Goal: Information Seeking & Learning: Learn about a topic

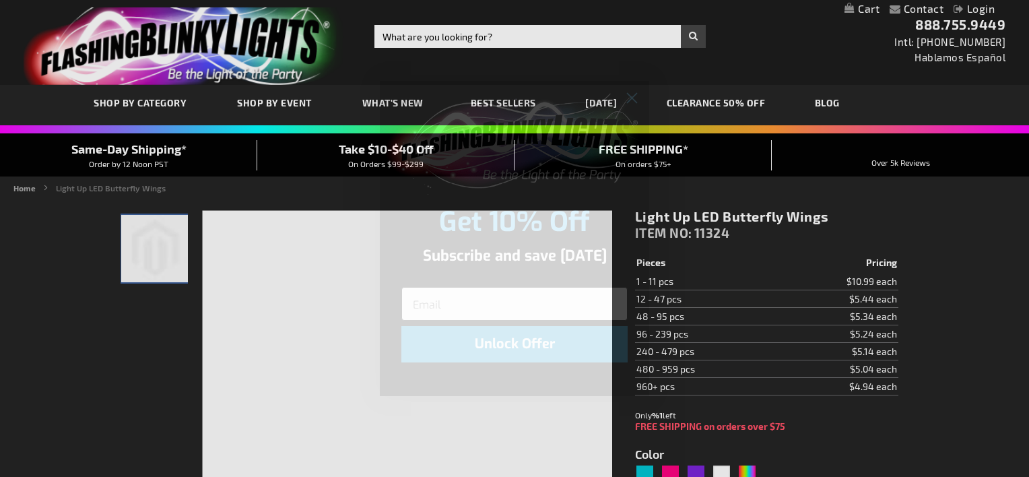
click at [487, 304] on input "Email" at bounding box center [514, 304] width 226 height 34
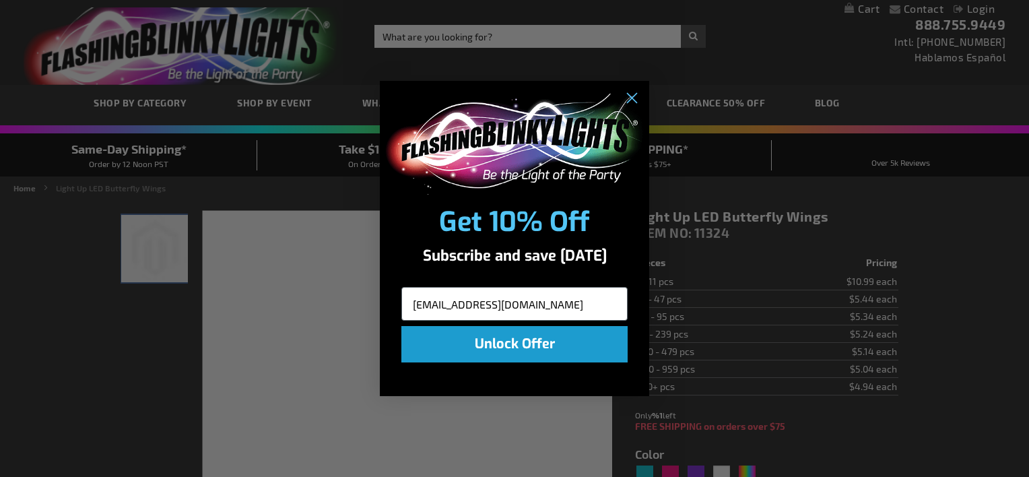
type input "wandnmathis@yahoo.com"
click at [528, 336] on button "Unlock Offer" at bounding box center [514, 344] width 226 height 36
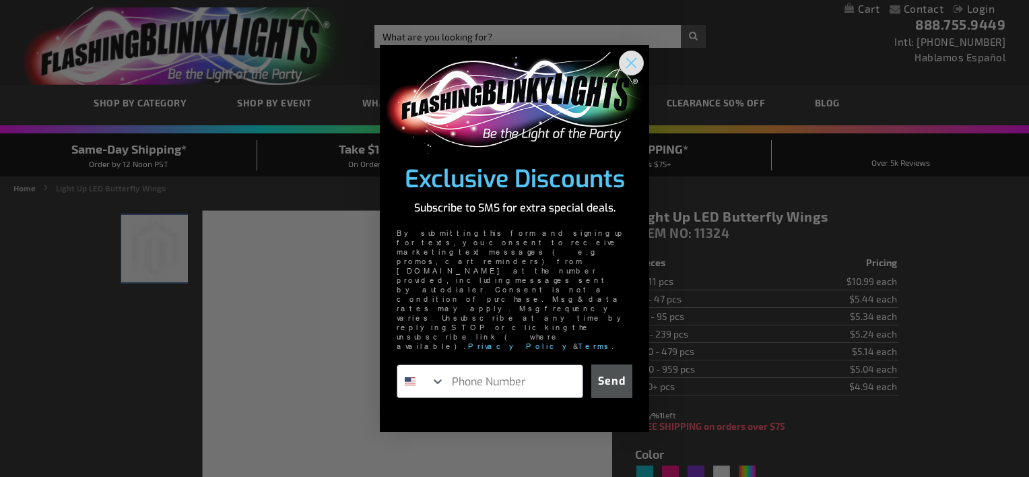
click at [631, 74] on circle "Close dialog" at bounding box center [631, 63] width 22 height 22
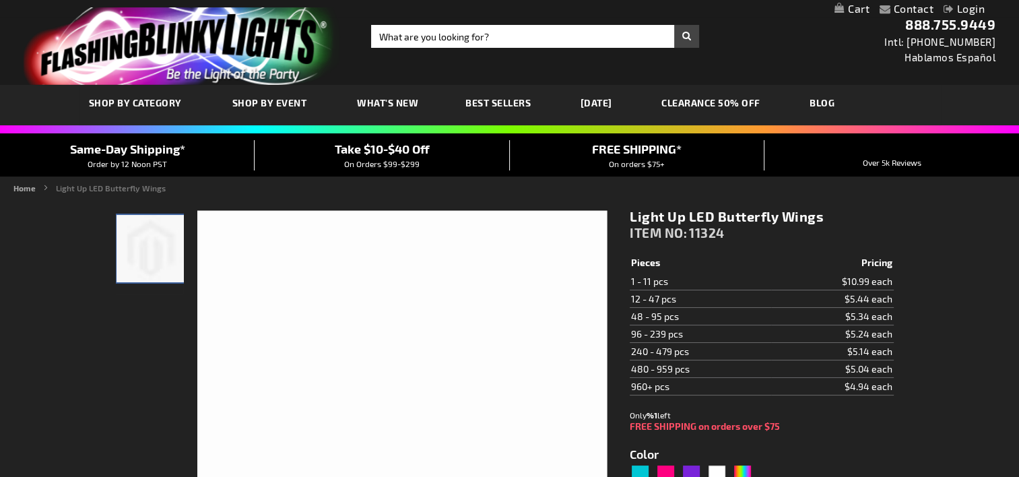
click at [143, 245] on img at bounding box center [149, 248] width 67 height 67
click at [342, 298] on img at bounding box center [402, 416] width 410 height 410
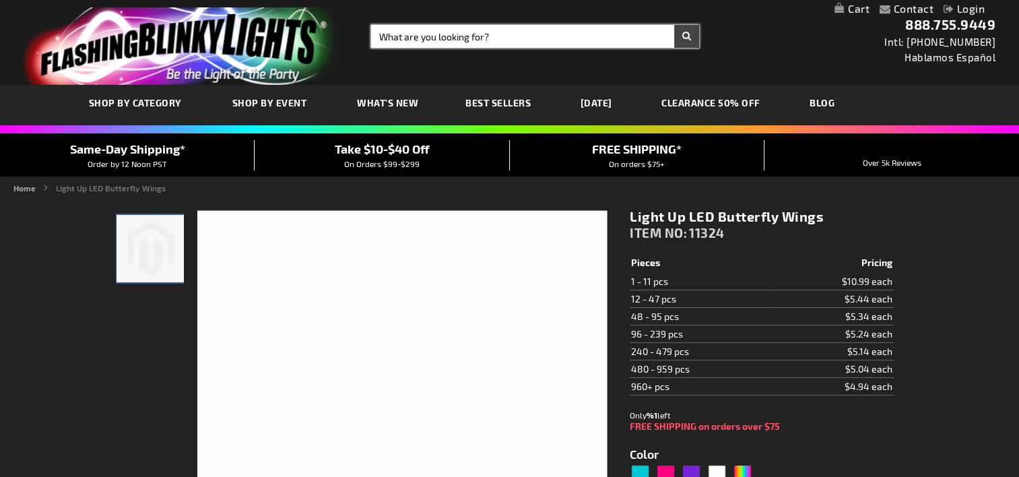
click at [454, 39] on input "Search" at bounding box center [535, 36] width 328 height 23
type input "pink light up items"
click at [674, 25] on button "Search" at bounding box center [686, 36] width 25 height 23
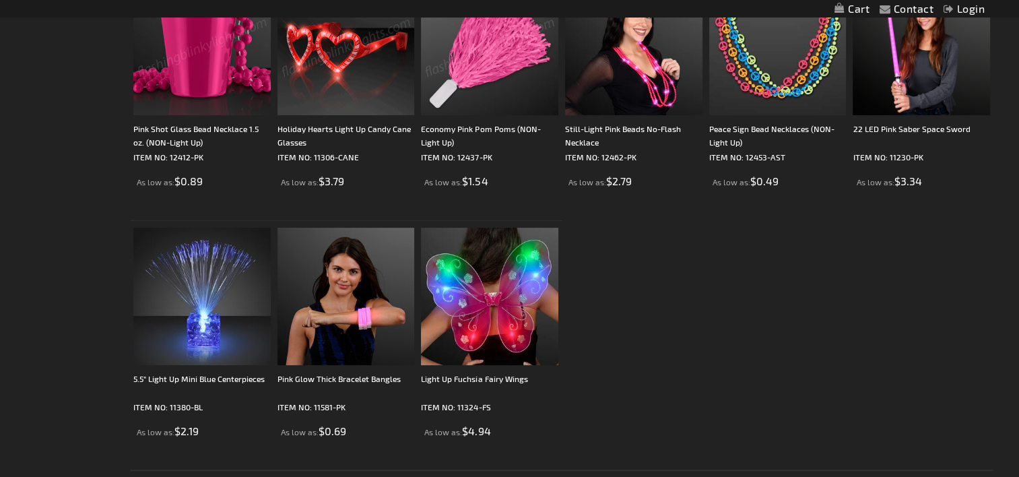
scroll to position [337, 0]
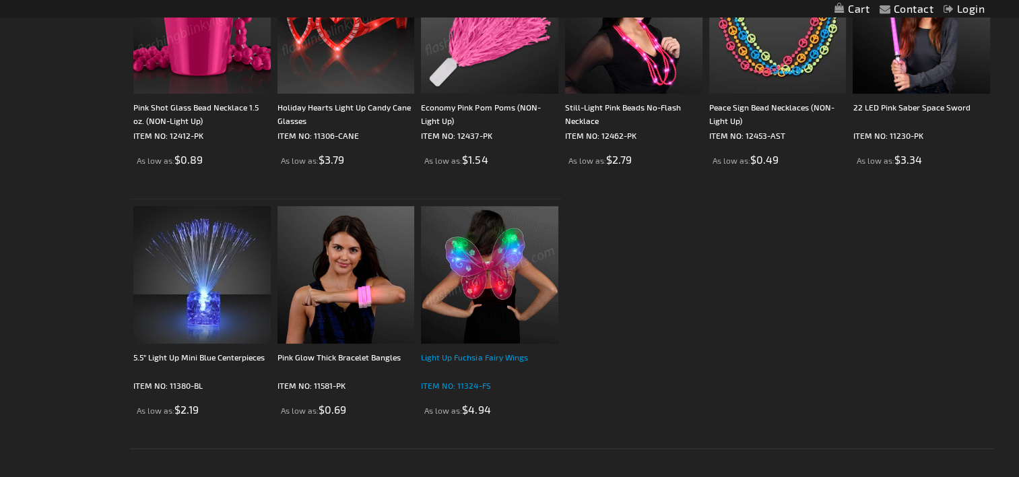
click at [502, 356] on div "Light Up Fuchsia Fairy Wings" at bounding box center [489, 363] width 137 height 27
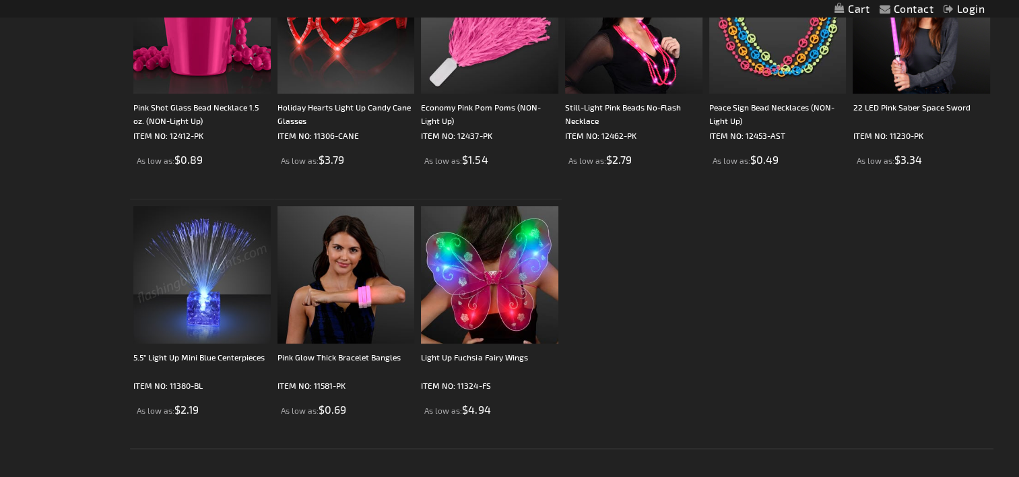
scroll to position [337, 0]
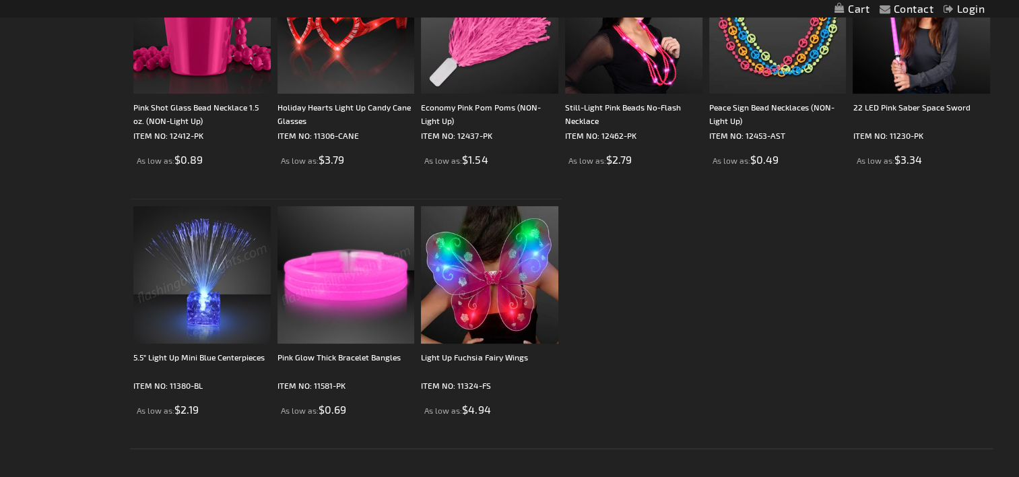
click at [378, 304] on img at bounding box center [345, 274] width 137 height 137
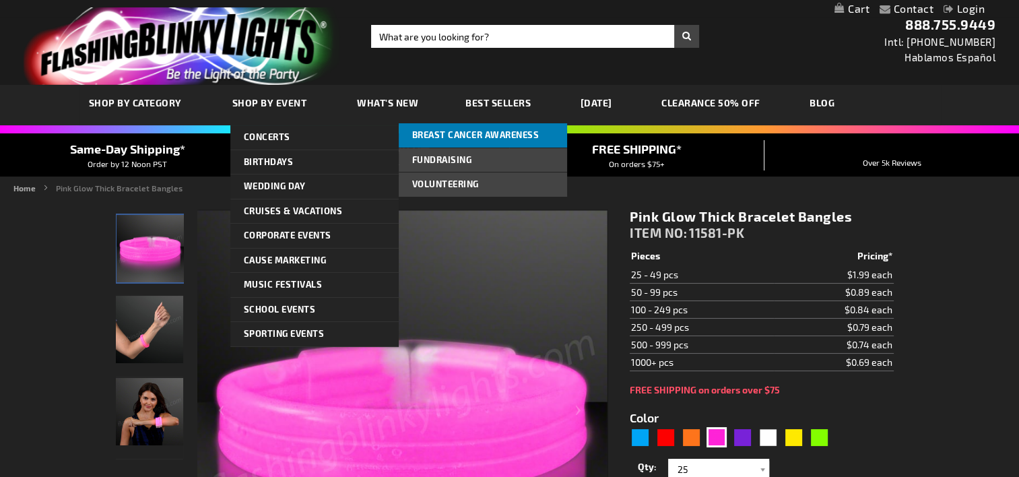
click at [502, 139] on span "Breast Cancer Awareness" at bounding box center [475, 134] width 127 height 11
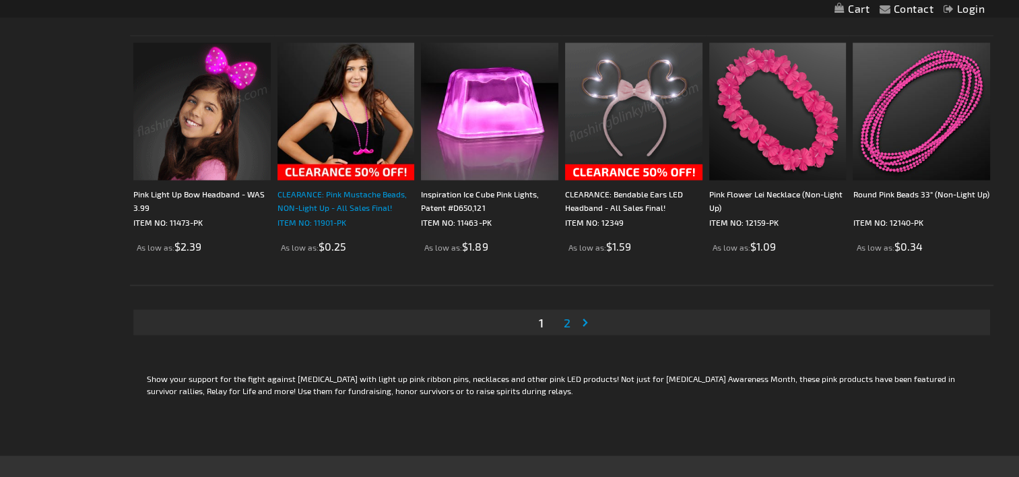
scroll to position [2626, 0]
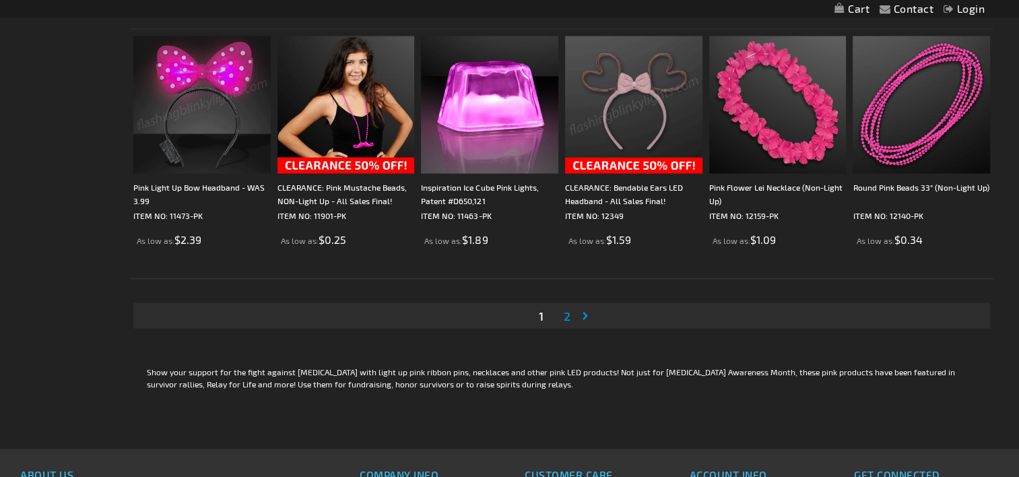
click at [570, 315] on span "2" at bounding box center [567, 315] width 7 height 15
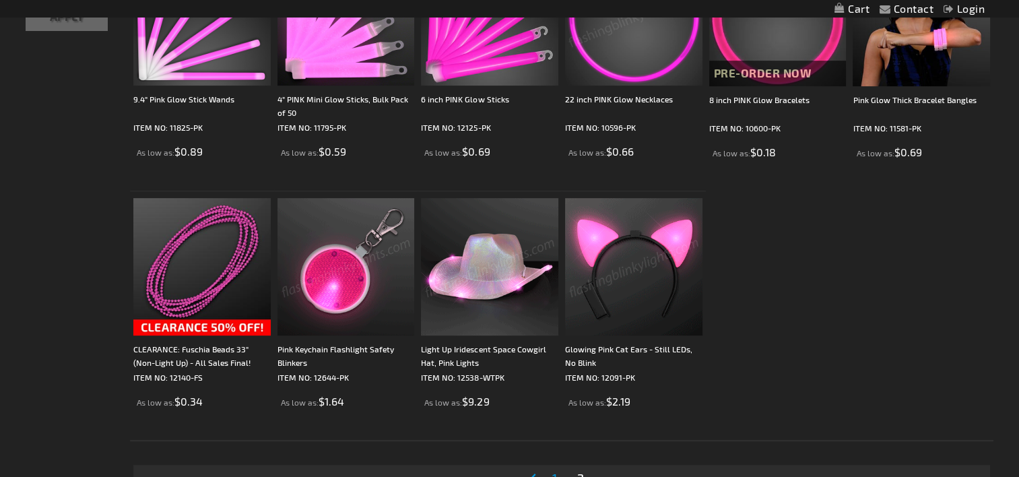
scroll to position [606, 0]
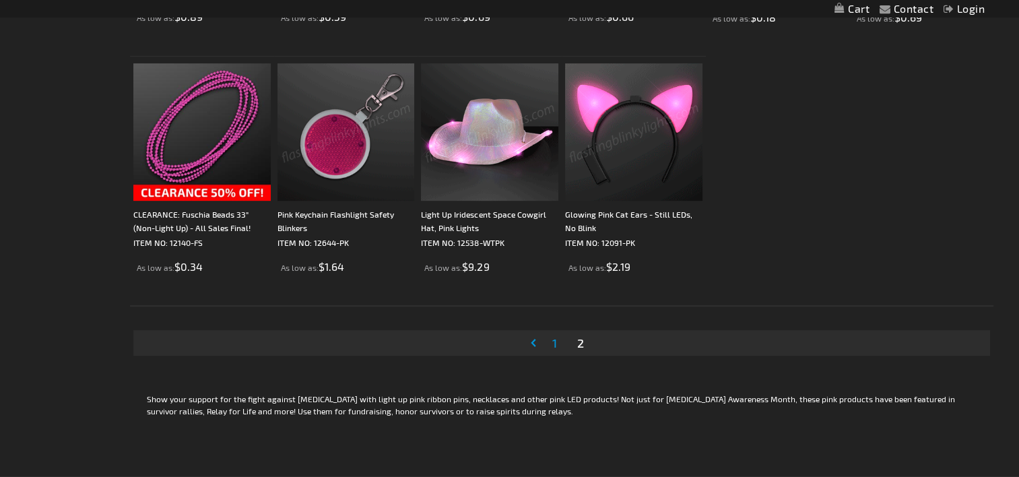
click at [551, 333] on link "Page 1" at bounding box center [554, 343] width 10 height 20
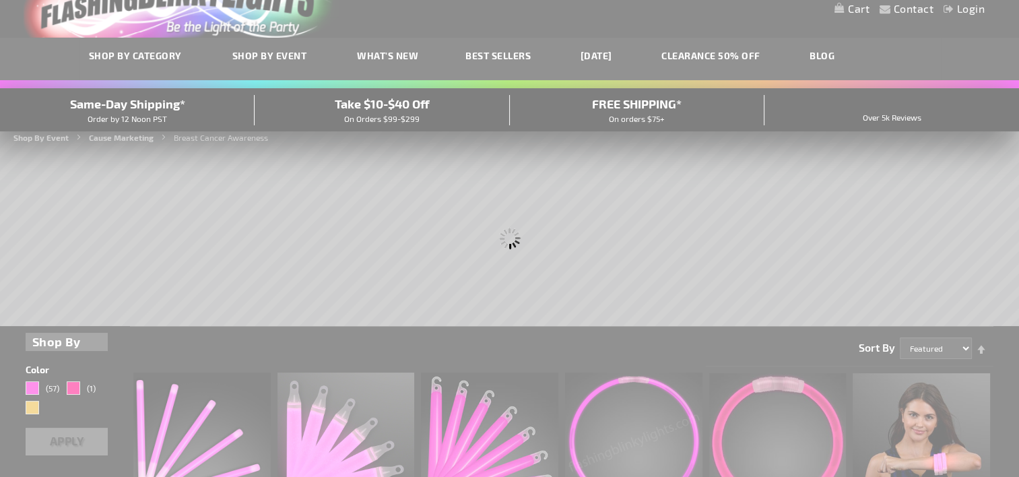
scroll to position [0, 0]
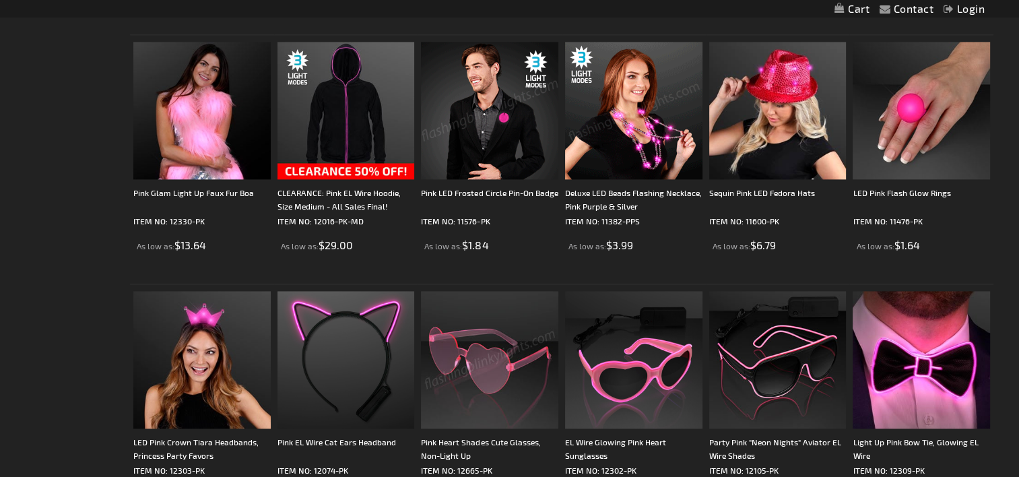
scroll to position [1751, 0]
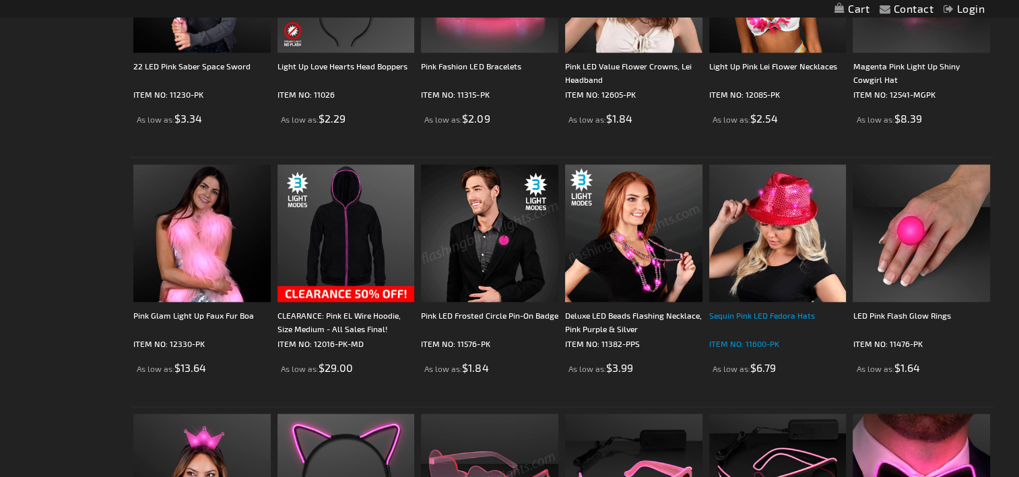
click at [743, 308] on div "Sequin Pink LED Fedora Hats" at bounding box center [777, 321] width 137 height 27
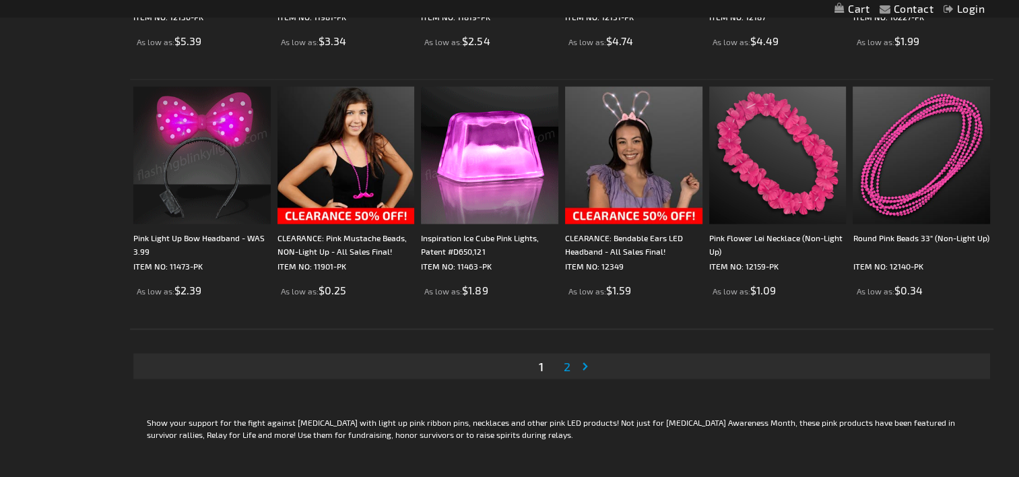
scroll to position [2694, 0]
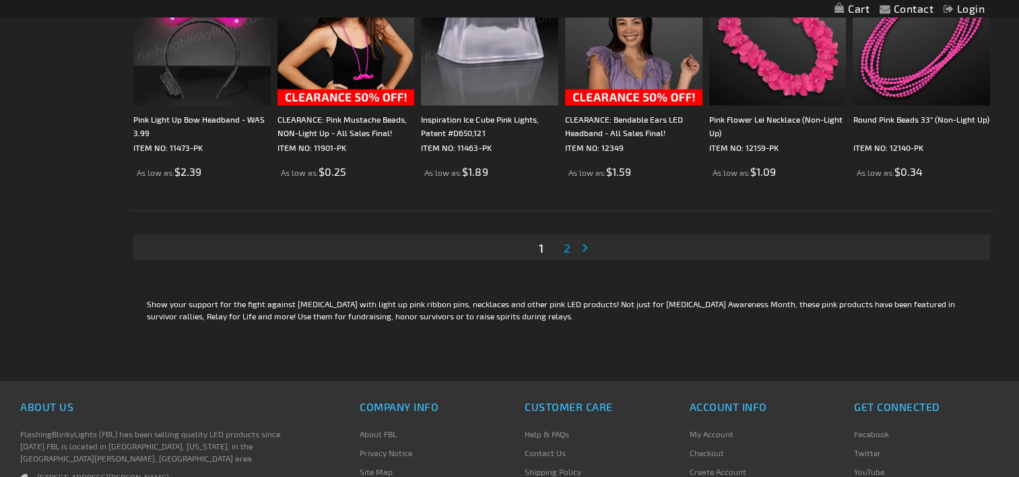
click at [565, 245] on span "2" at bounding box center [567, 247] width 7 height 15
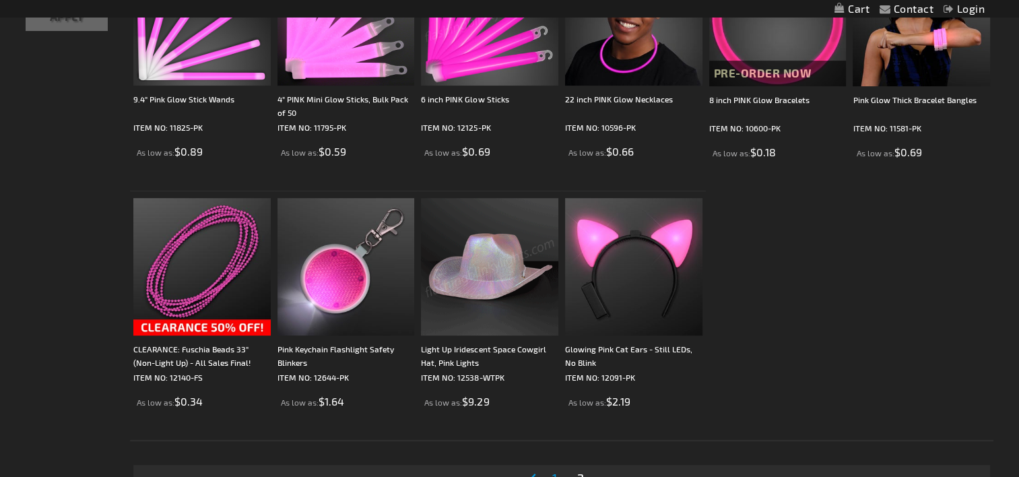
scroll to position [539, 0]
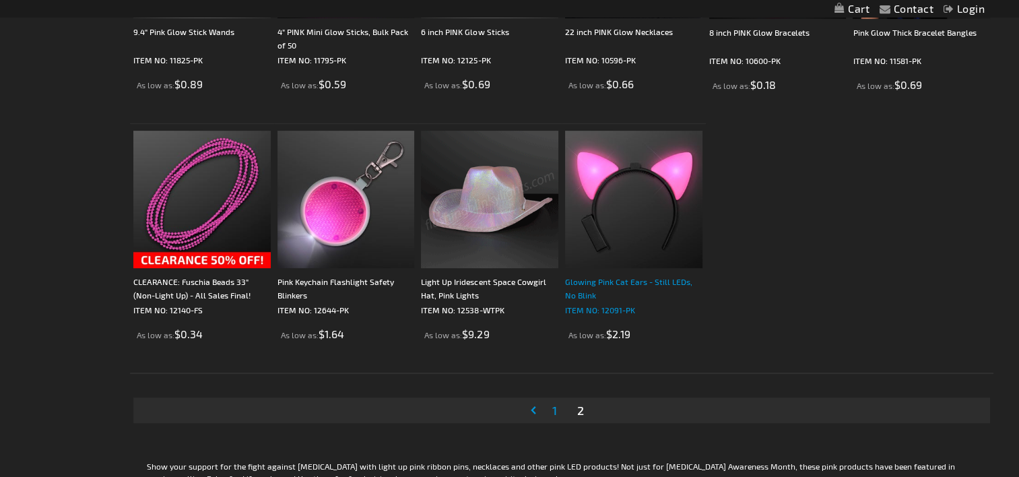
click at [609, 281] on div "Glowing Pink Cat Ears - Still LEDs, No Blink" at bounding box center [633, 288] width 137 height 27
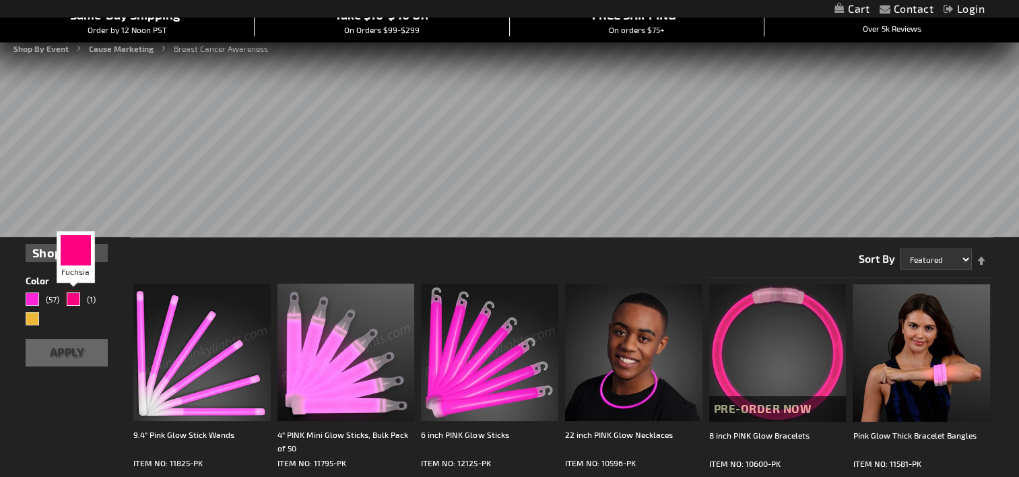
click at [71, 298] on div "Fuchsia" at bounding box center [73, 298] width 13 height 13
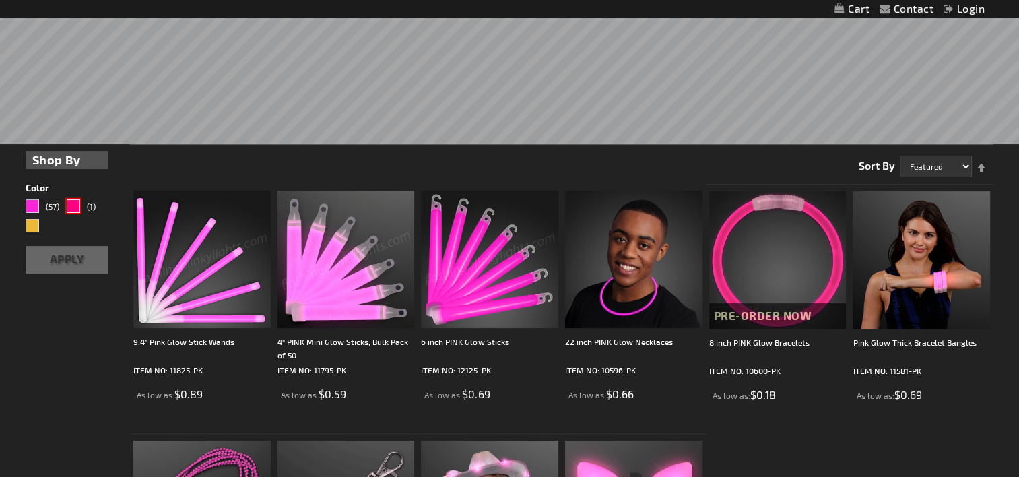
scroll to position [203, 0]
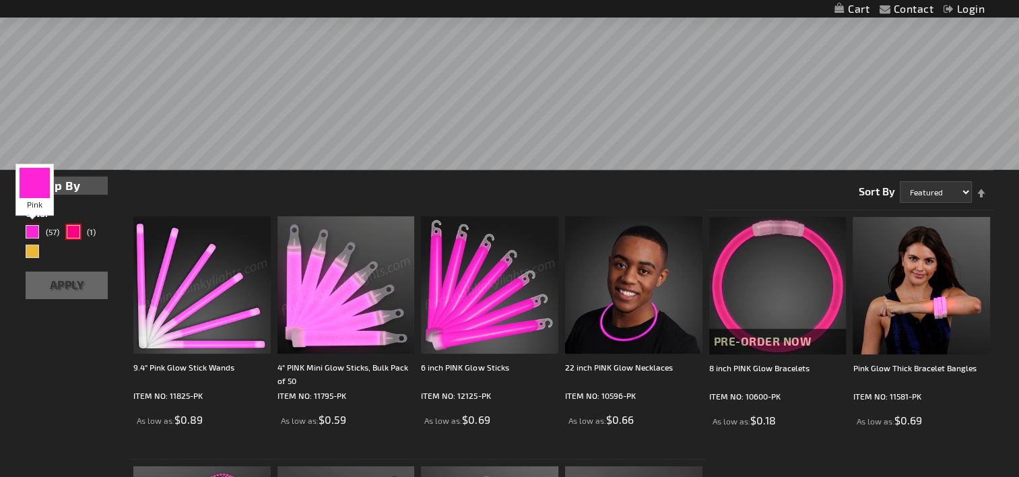
click at [38, 226] on div "Pink" at bounding box center [32, 231] width 13 height 13
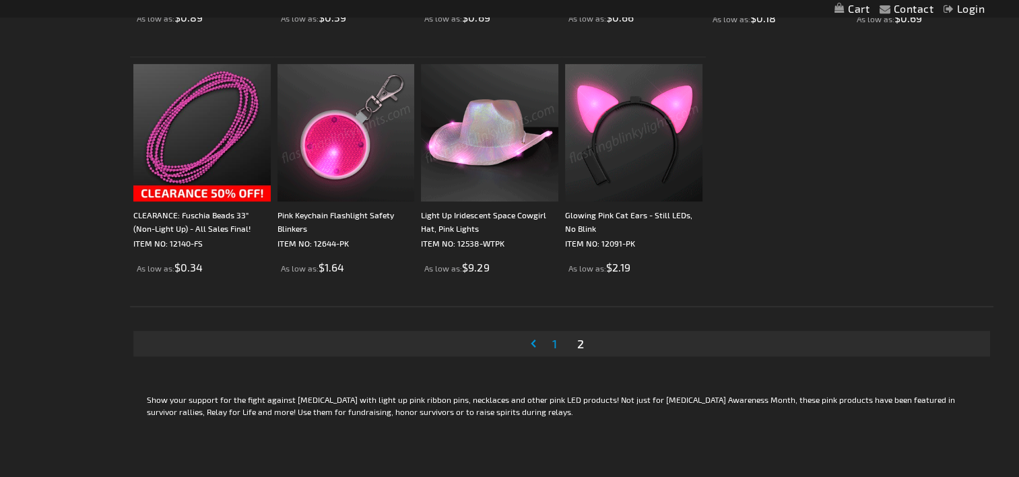
scroll to position [607, 0]
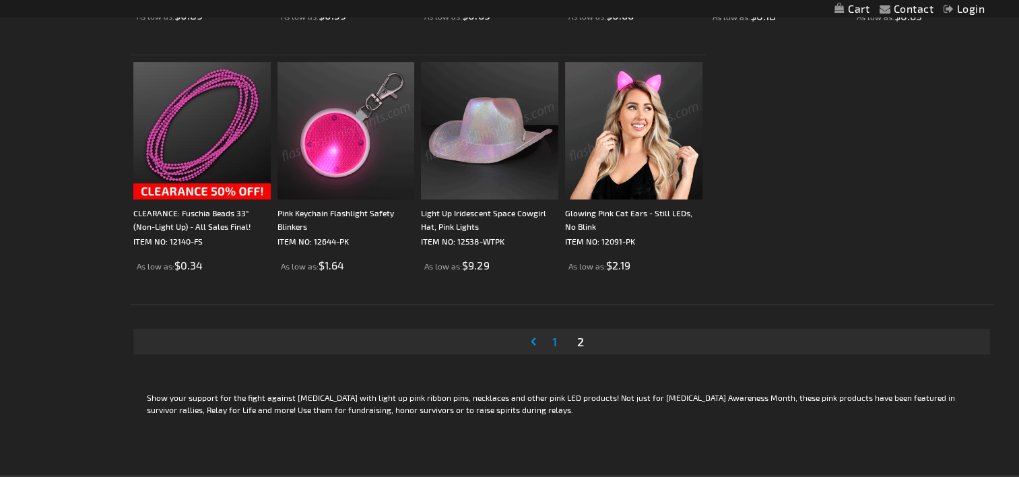
click at [555, 341] on span "1" at bounding box center [554, 341] width 5 height 15
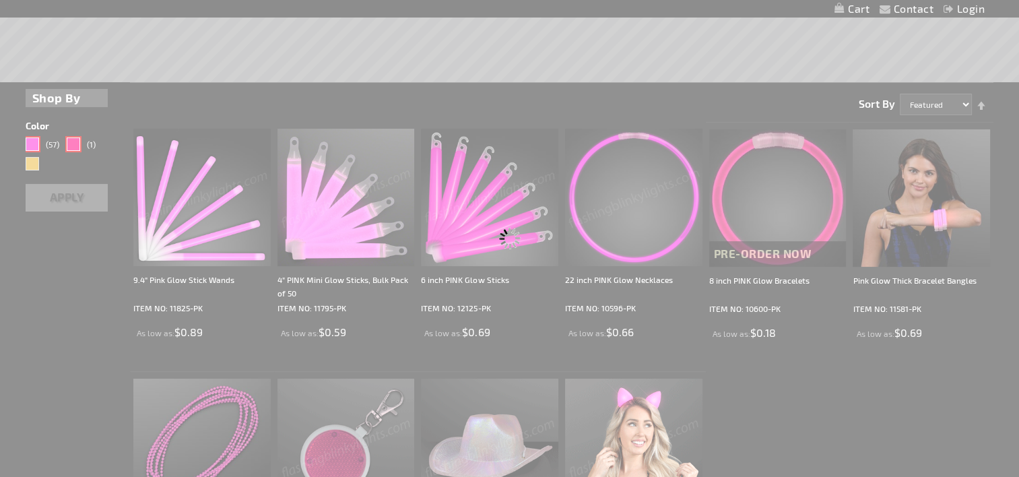
scroll to position [337, 0]
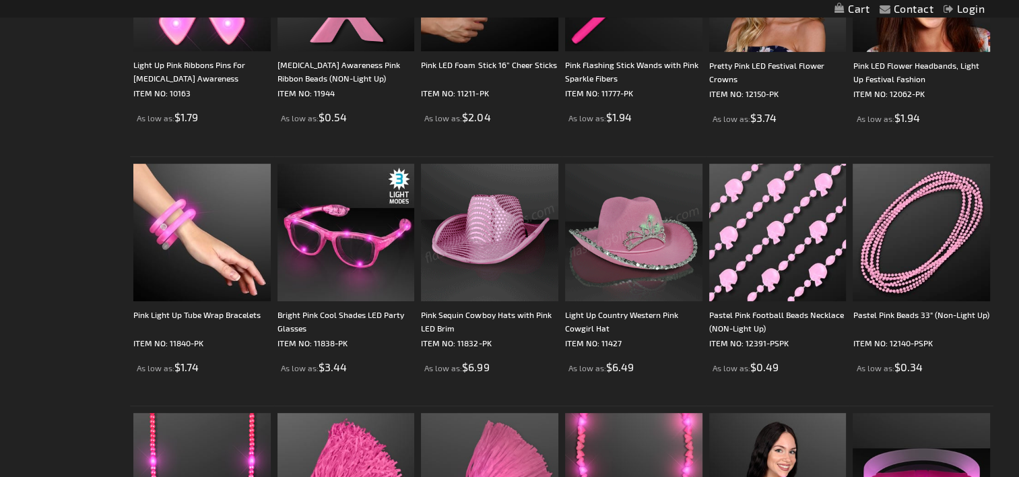
scroll to position [539, 0]
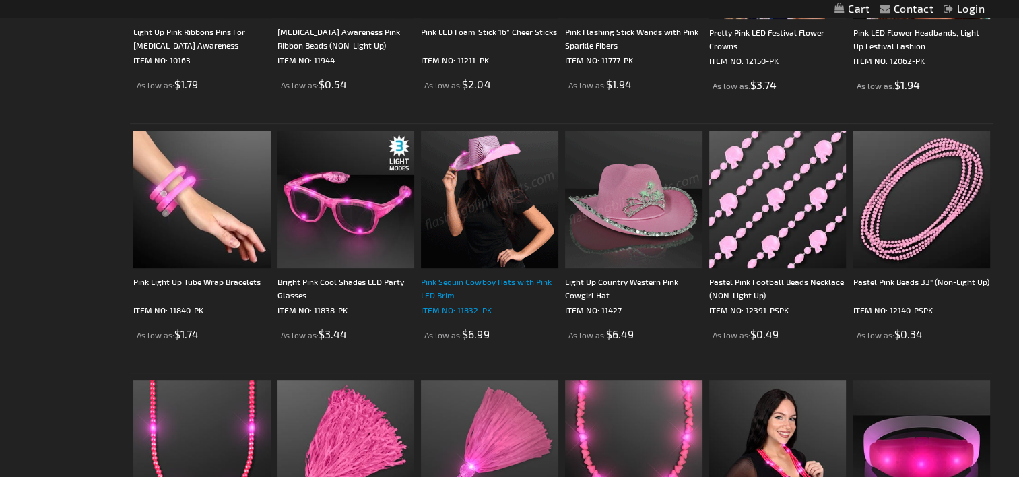
click at [525, 278] on div "Pink Sequin Cowboy Hats with Pink LED Brim" at bounding box center [489, 288] width 137 height 27
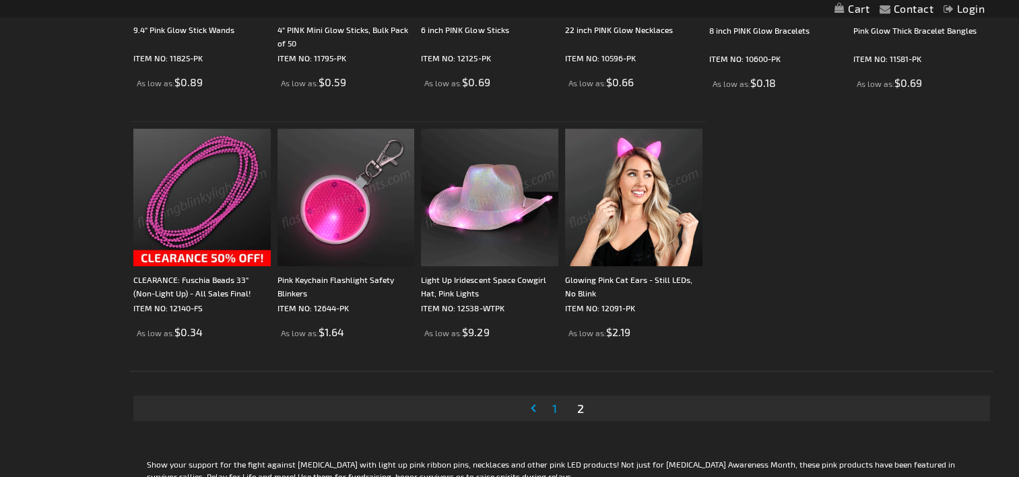
scroll to position [675, 0]
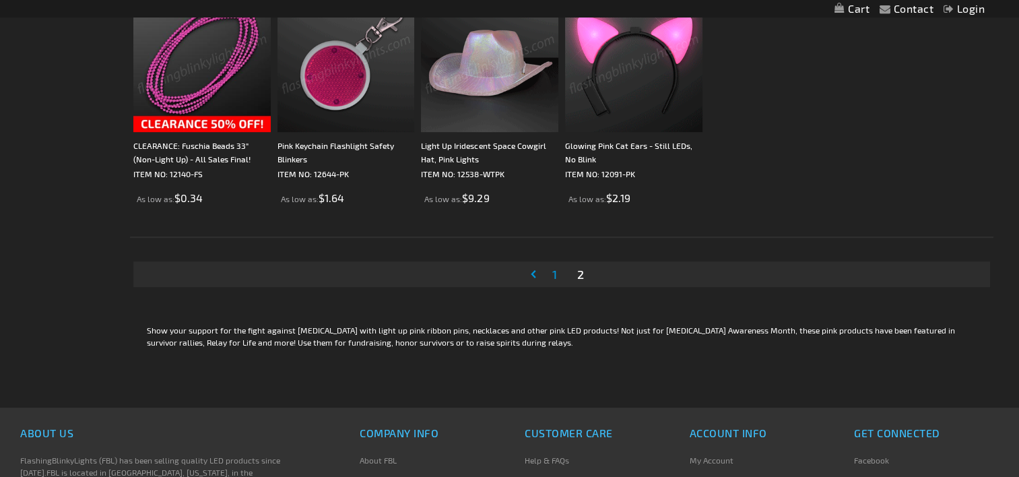
click at [580, 272] on span "2" at bounding box center [580, 274] width 7 height 15
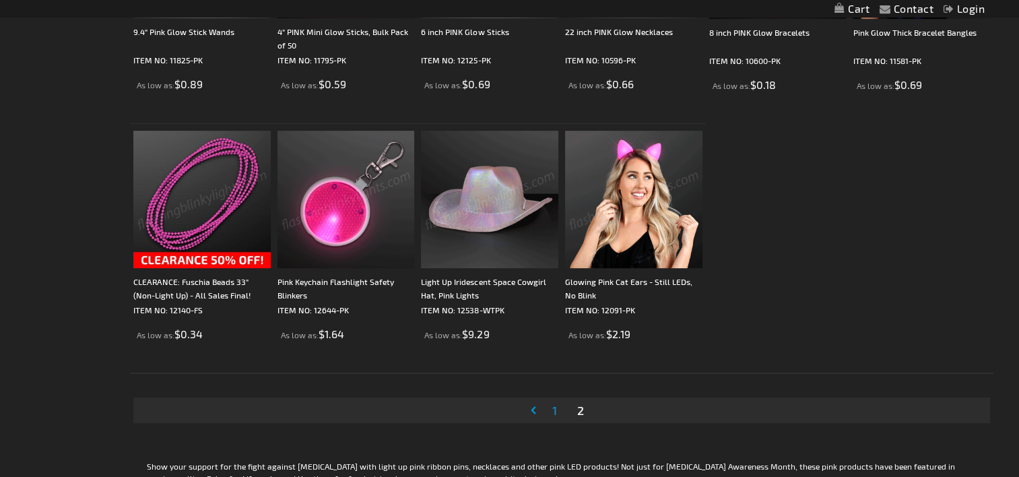
scroll to position [540, 0]
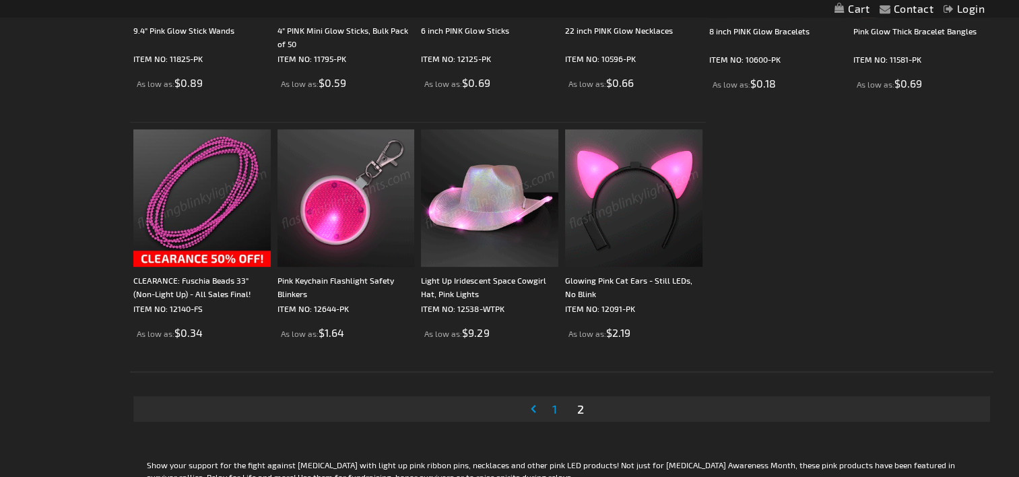
click at [529, 407] on link "Page Previous" at bounding box center [535, 409] width 13 height 20
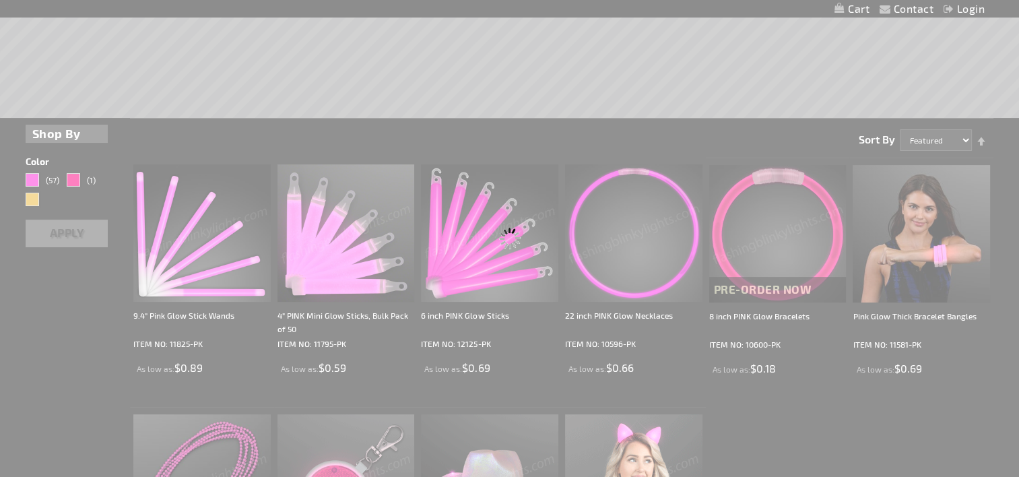
scroll to position [337, 0]
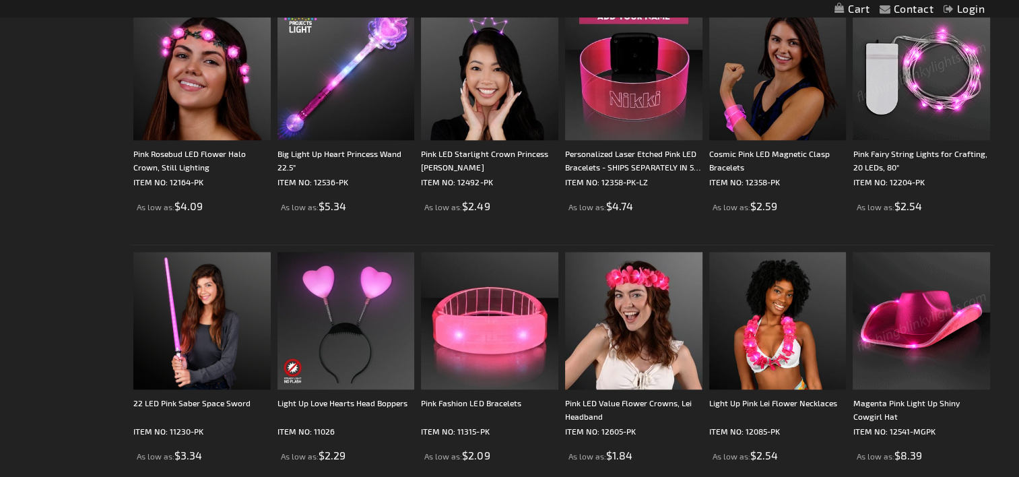
scroll to position [1481, 0]
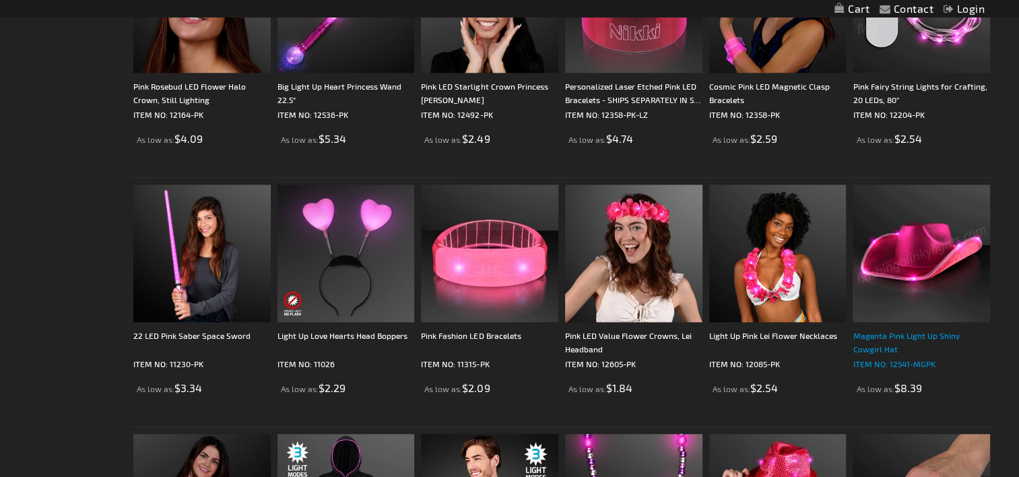
click at [914, 331] on div "Magenta Pink Light Up Shiny Cowgirl Hat" at bounding box center [920, 342] width 137 height 27
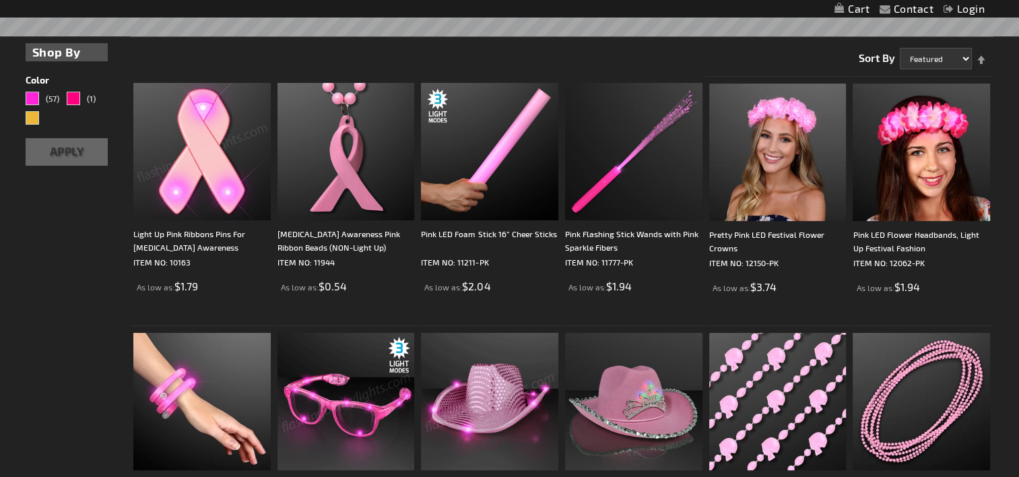
scroll to position [337, 0]
click at [901, 236] on div "Pink LED Flower Headbands, Light Up Festival Fashion" at bounding box center [920, 241] width 137 height 27
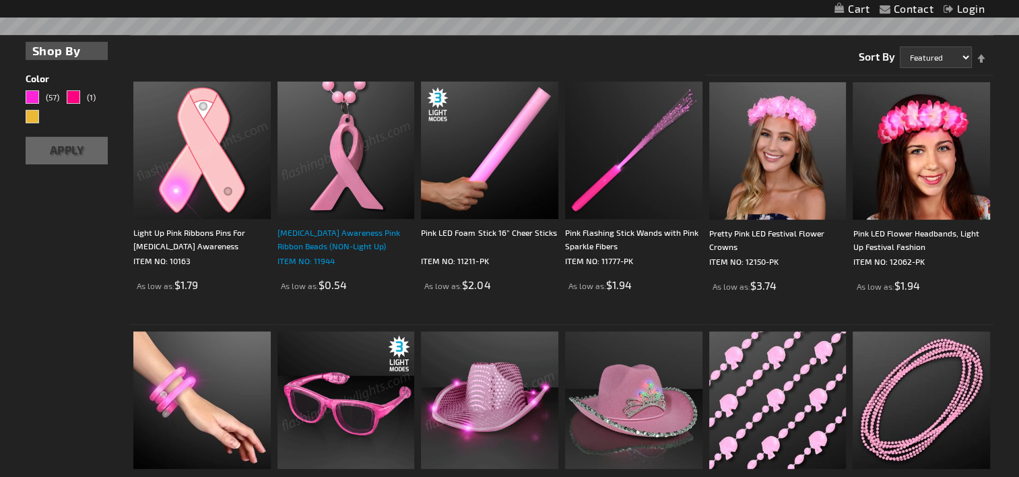
click at [360, 236] on div "[MEDICAL_DATA] Awareness Pink Ribbon Beads (NON-Light Up)" at bounding box center [345, 239] width 137 height 27
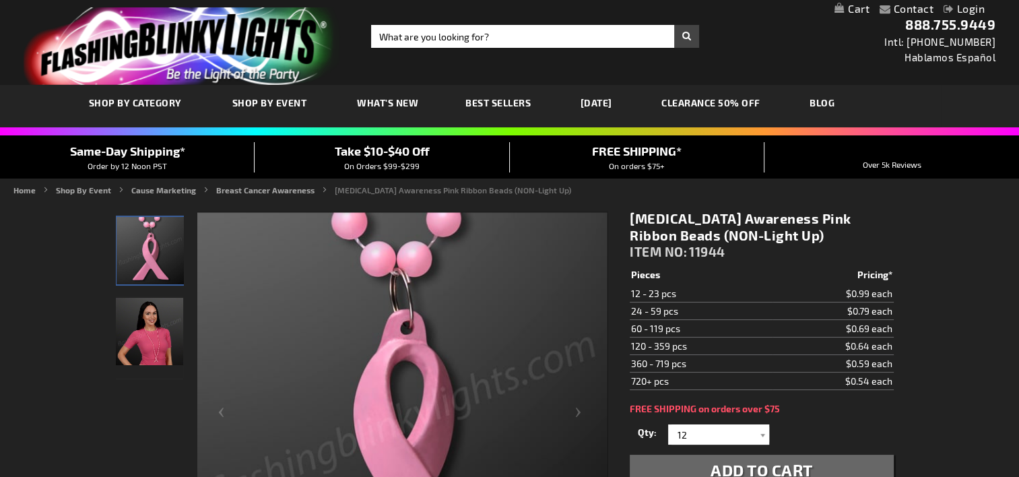
click at [162, 255] on img "Breast Cancer Awareness Pink Ribbon Beads" at bounding box center [149, 250] width 67 height 67
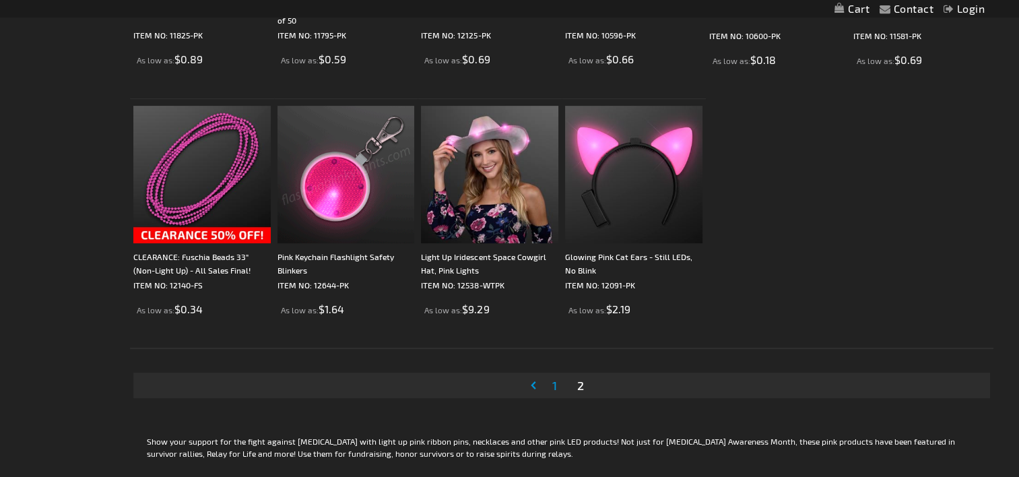
scroll to position [607, 0]
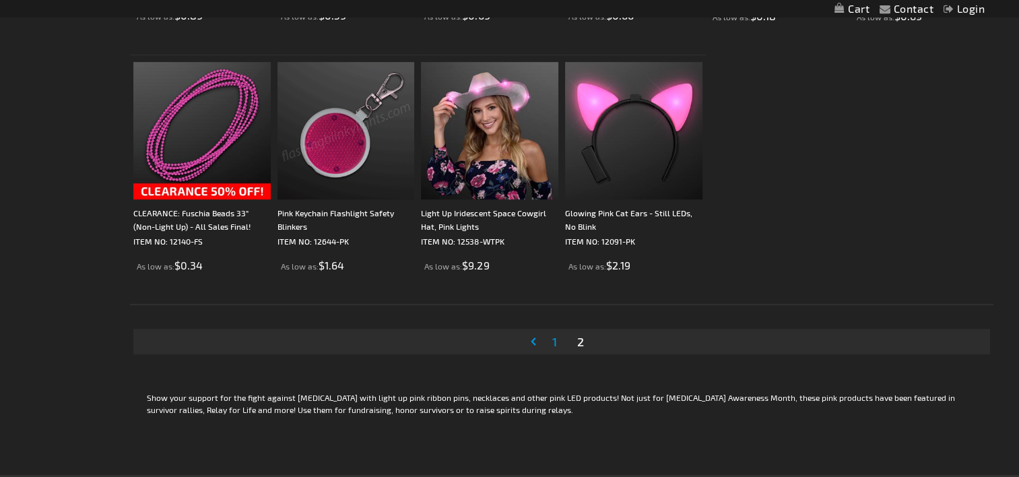
click at [553, 342] on span "1" at bounding box center [554, 341] width 5 height 15
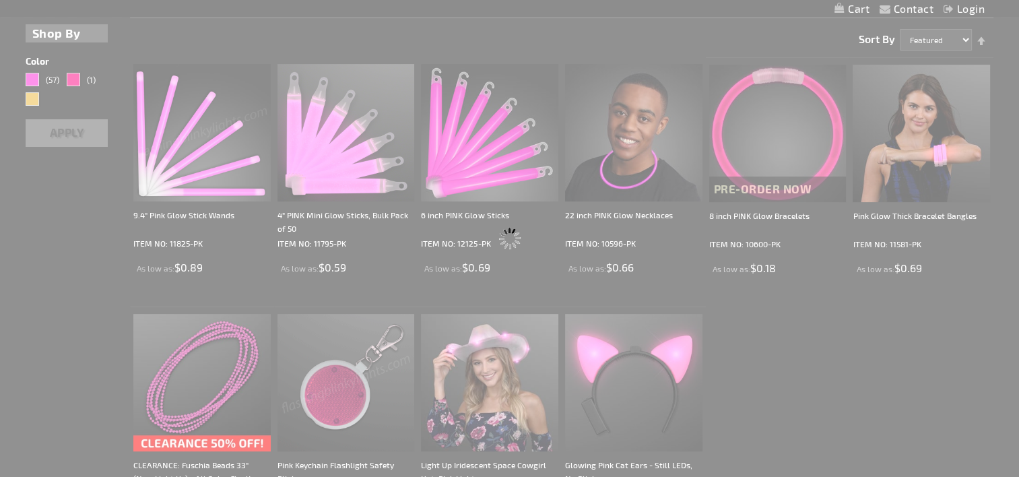
scroll to position [471, 0]
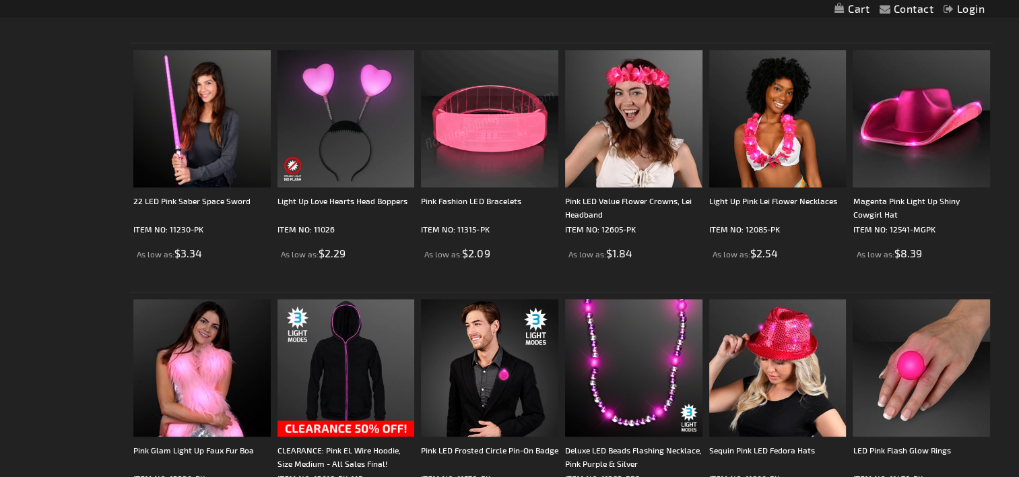
scroll to position [1751, 0]
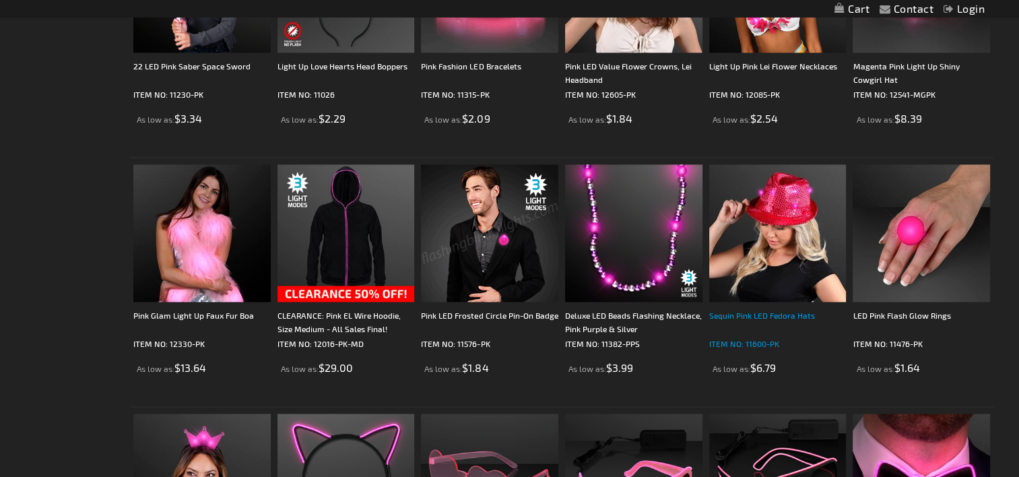
click at [762, 316] on div "Sequin Pink LED Fedora Hats" at bounding box center [777, 321] width 137 height 27
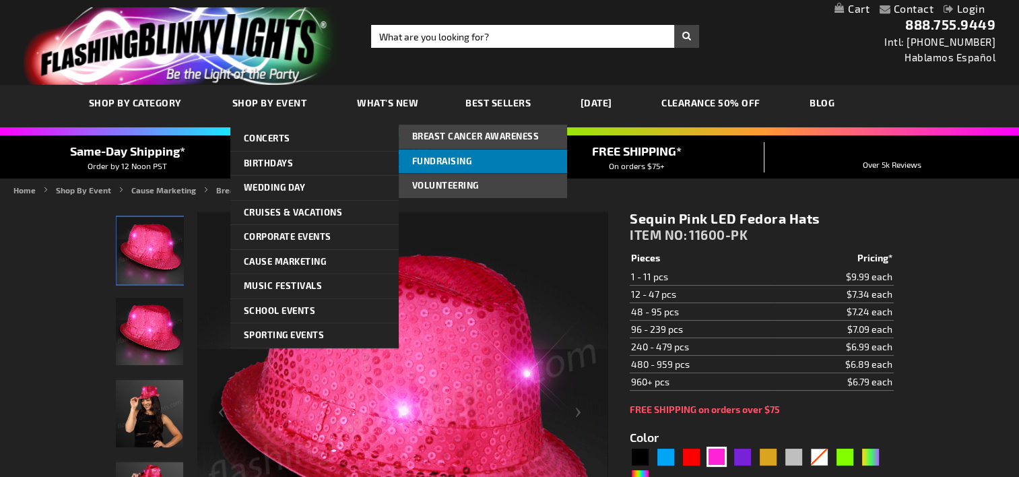
click at [455, 159] on span "Fundraising" at bounding box center [442, 161] width 60 height 11
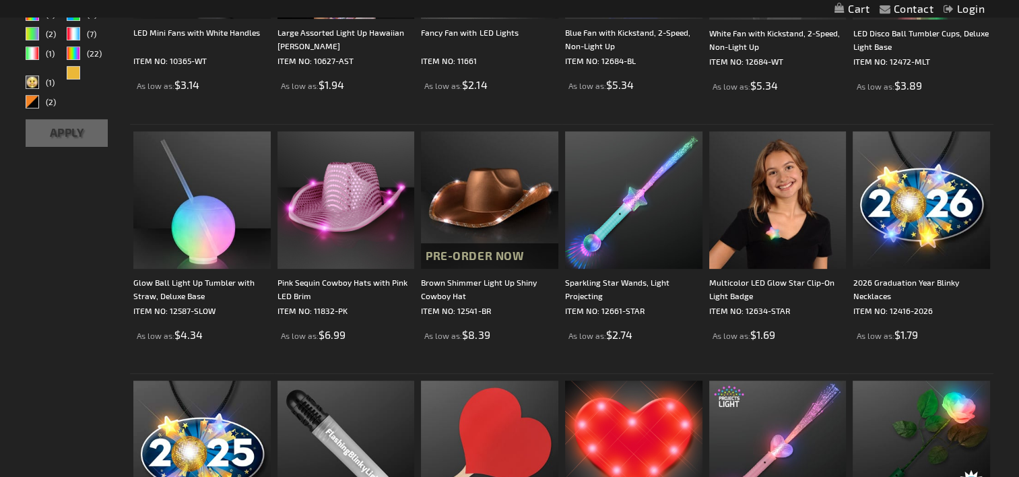
scroll to position [606, 0]
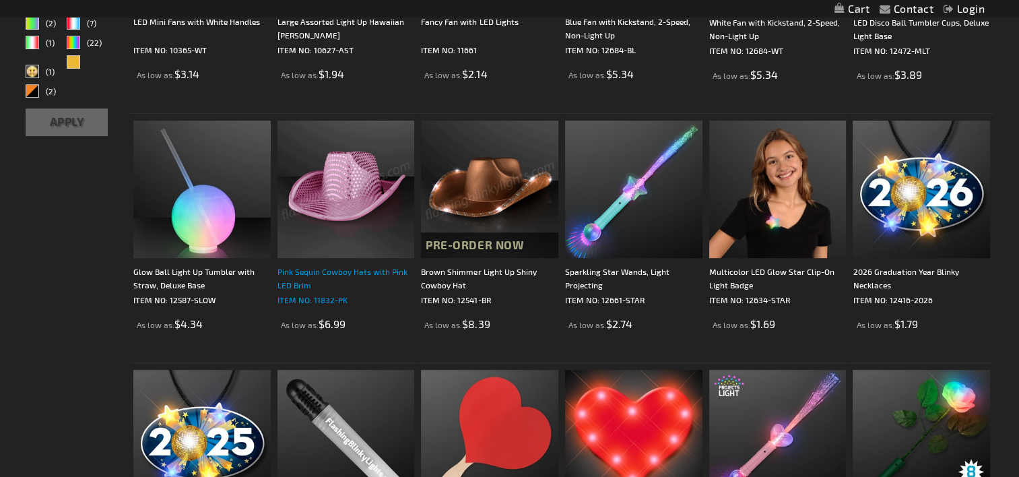
click at [360, 266] on div "Pink Sequin Cowboy Hats with Pink LED Brim" at bounding box center [345, 278] width 137 height 27
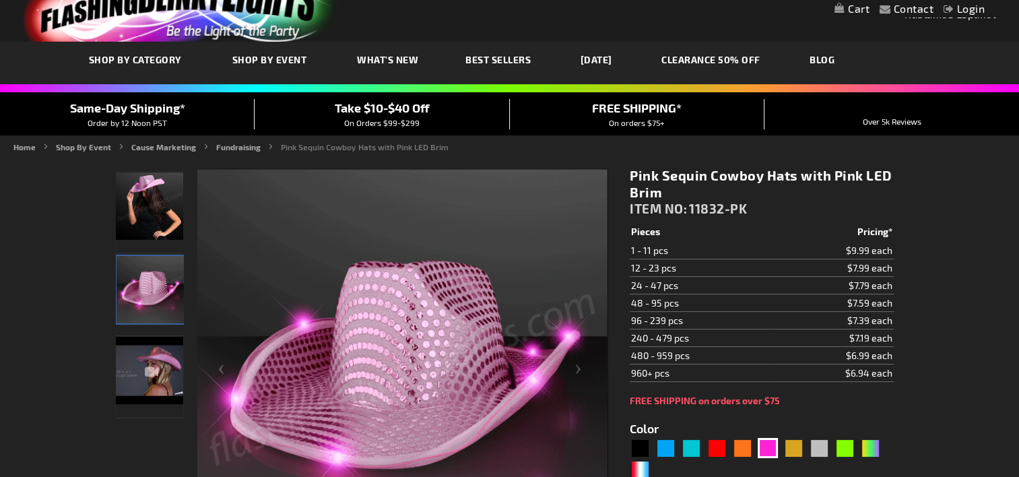
scroll to position [67, 0]
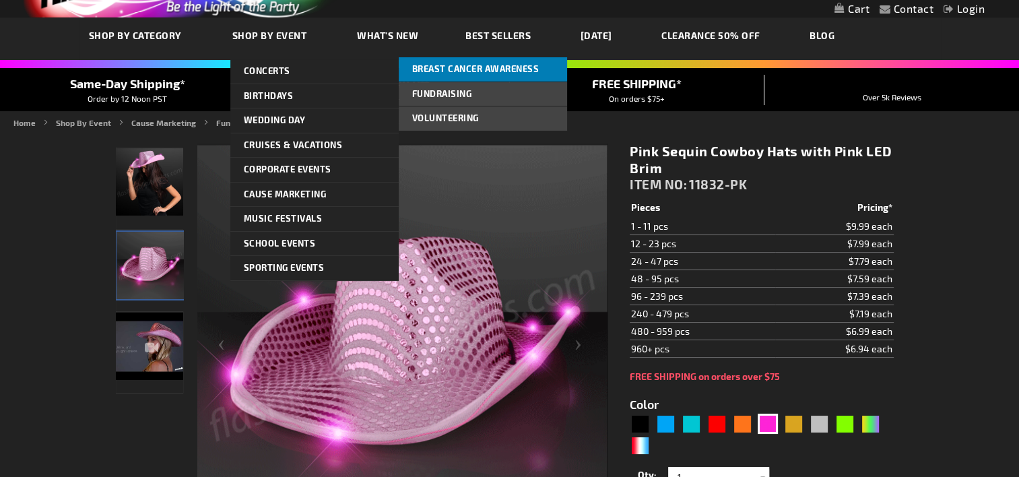
click at [474, 65] on span "Breast Cancer Awareness" at bounding box center [475, 68] width 127 height 11
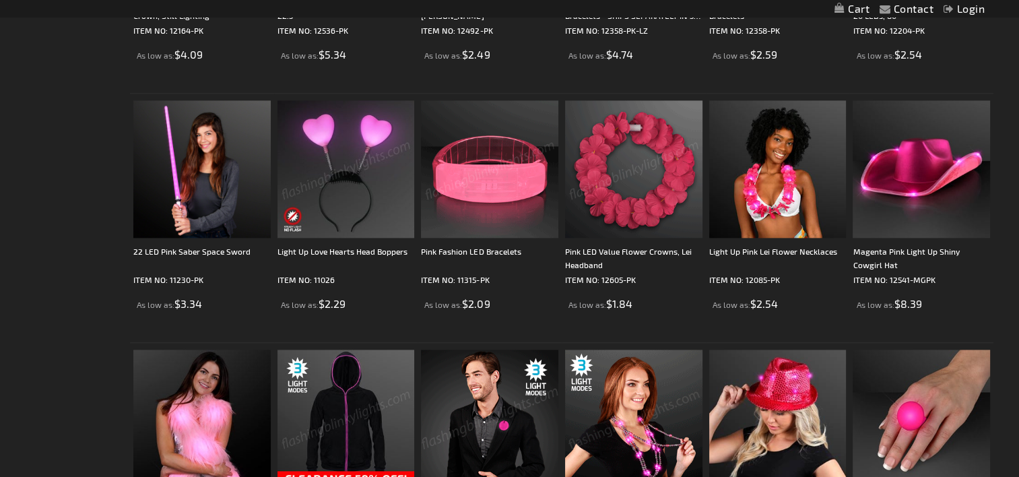
scroll to position [1549, 0]
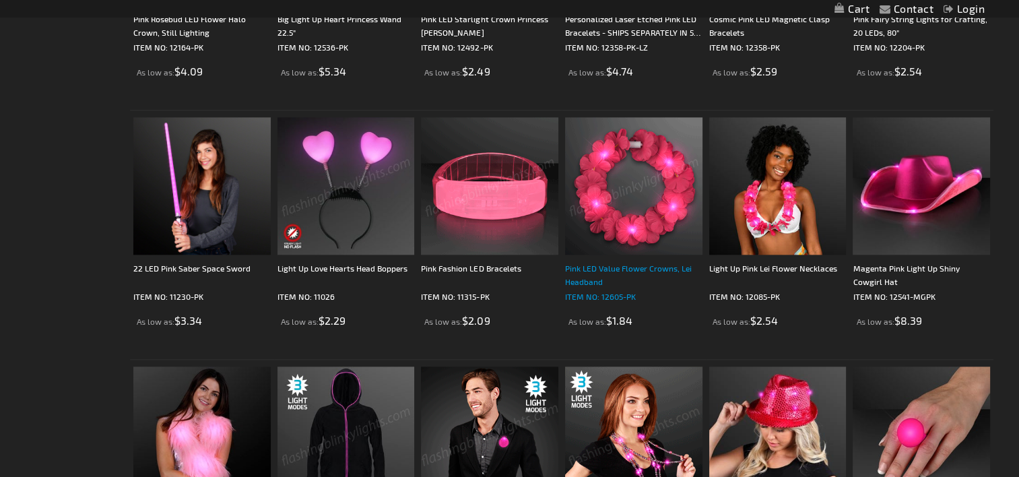
click at [656, 267] on div "Pink LED Value Flower Crowns, Lei Headband" at bounding box center [633, 274] width 137 height 27
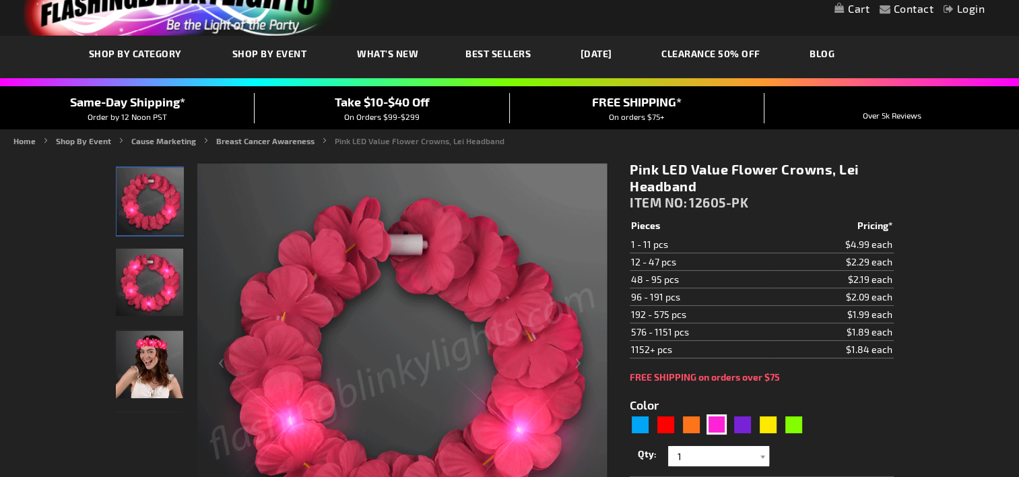
scroll to position [67, 0]
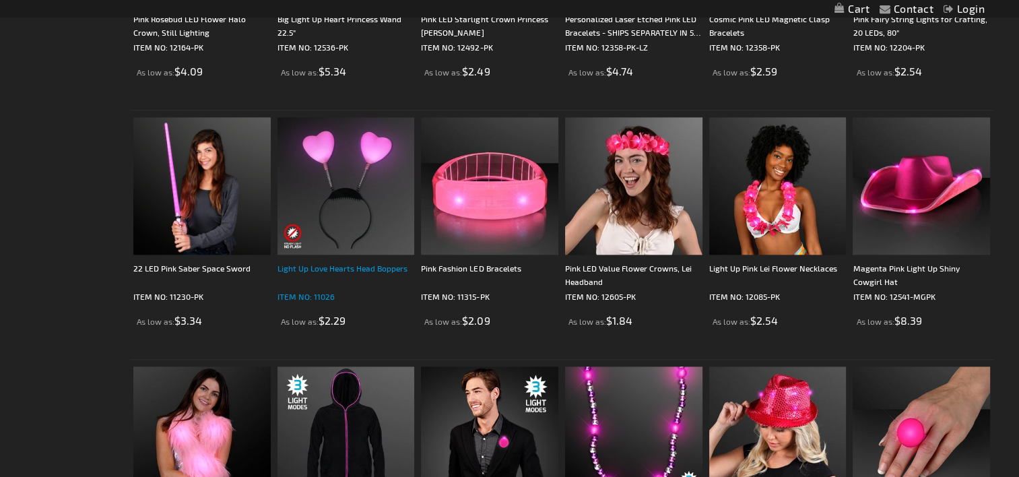
scroll to position [1549, 0]
click at [350, 263] on div "Light Up Love Hearts Head Boppers" at bounding box center [345, 274] width 137 height 27
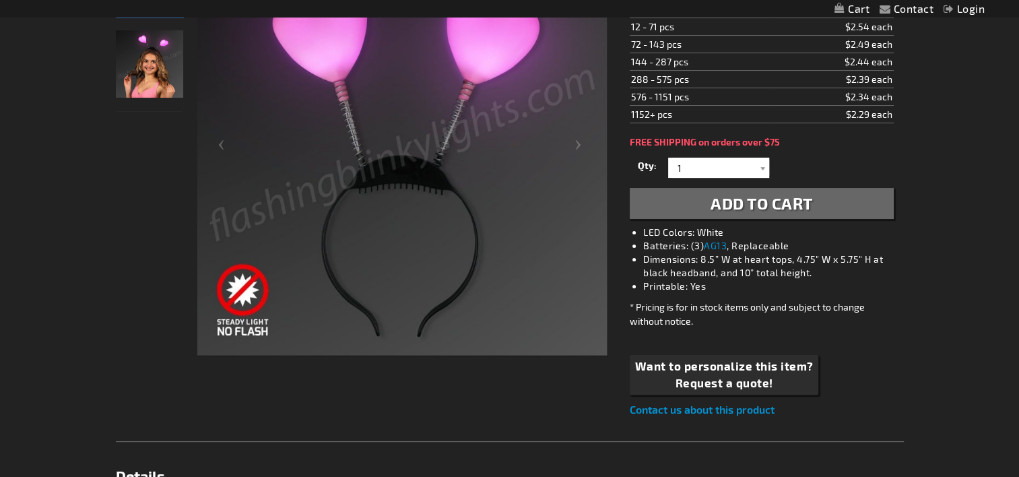
scroll to position [269, 0]
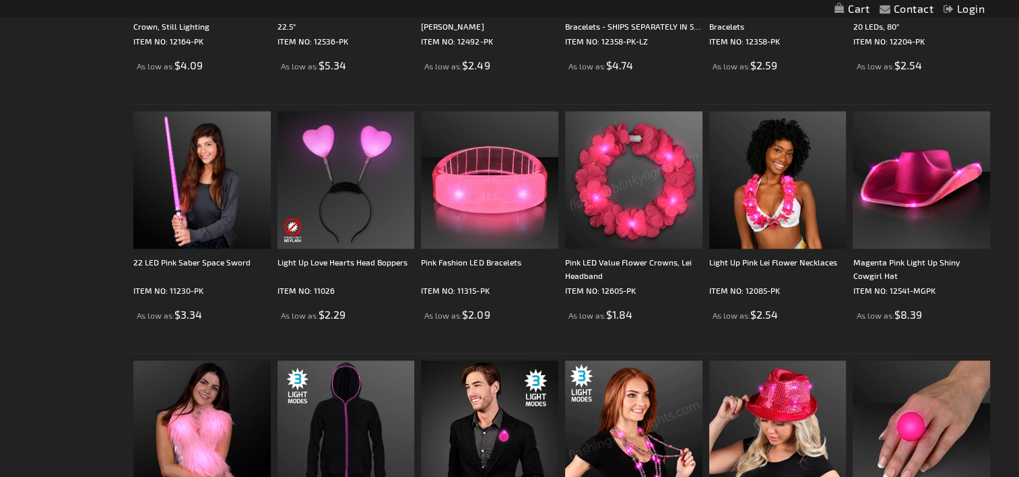
scroll to position [1539, 0]
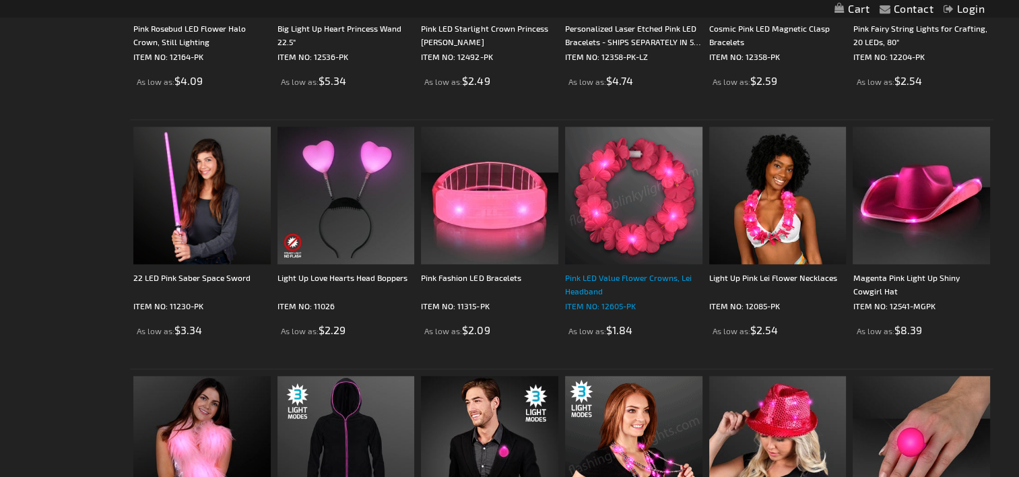
click at [633, 275] on div "Pink LED Value Flower Crowns, Lei Headband" at bounding box center [633, 284] width 137 height 27
